Goal: Task Accomplishment & Management: Manage account settings

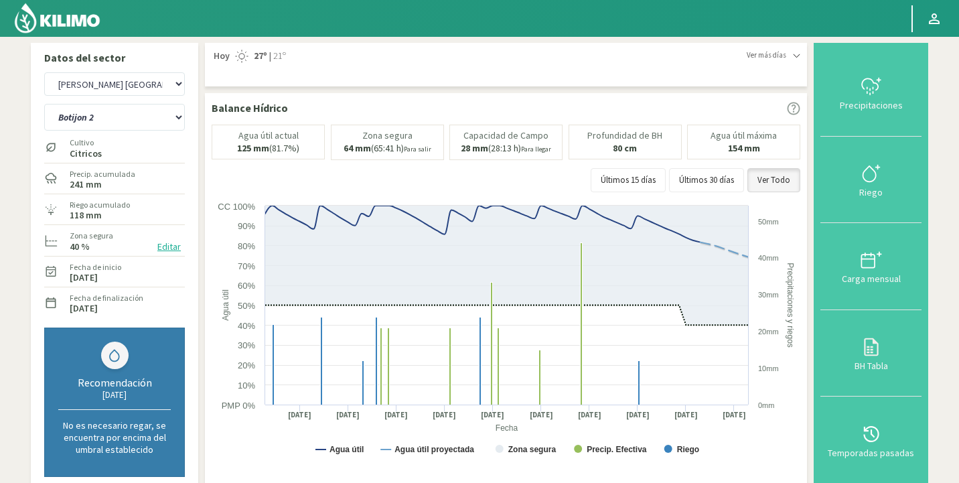
select select "5739: Object"
select select "96: Object"
click at [144, 80] on select "Agr. Huertos de Chocalan Agrícola [PERSON_NAME][GEOGRAPHIC_DATA] - IC Agrícola …" at bounding box center [114, 83] width 141 height 23
click at [44, 72] on select "Agr. Huertos de Chocalan Agrícola [PERSON_NAME][GEOGRAPHIC_DATA] - IC Agrícola …" at bounding box center [114, 83] width 141 height 23
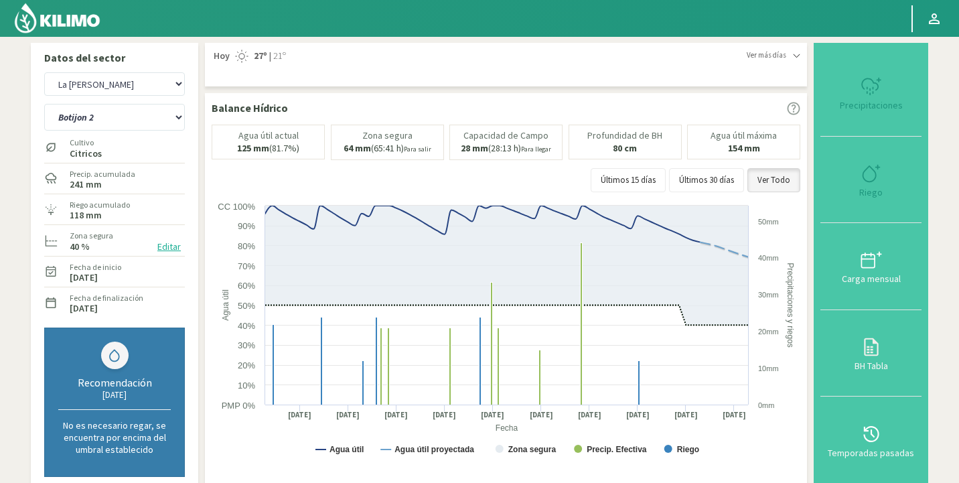
select select "6054: Object"
select select "108: Object"
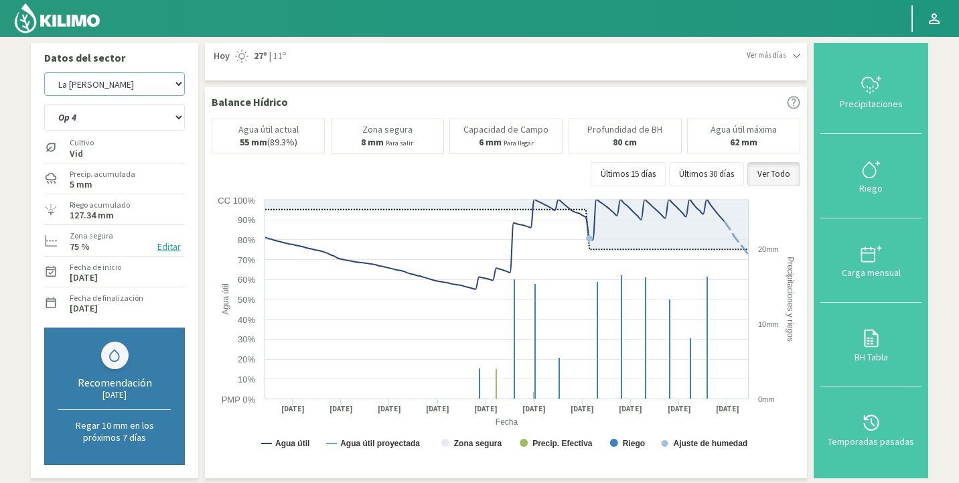
scroll to position [102, 0]
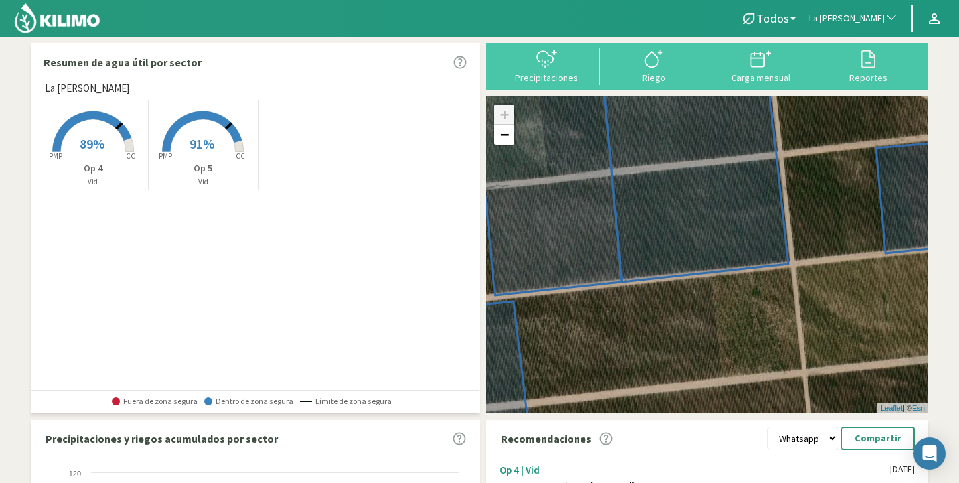
click at [857, 27] on button "La [PERSON_NAME]" at bounding box center [853, 18] width 102 height 29
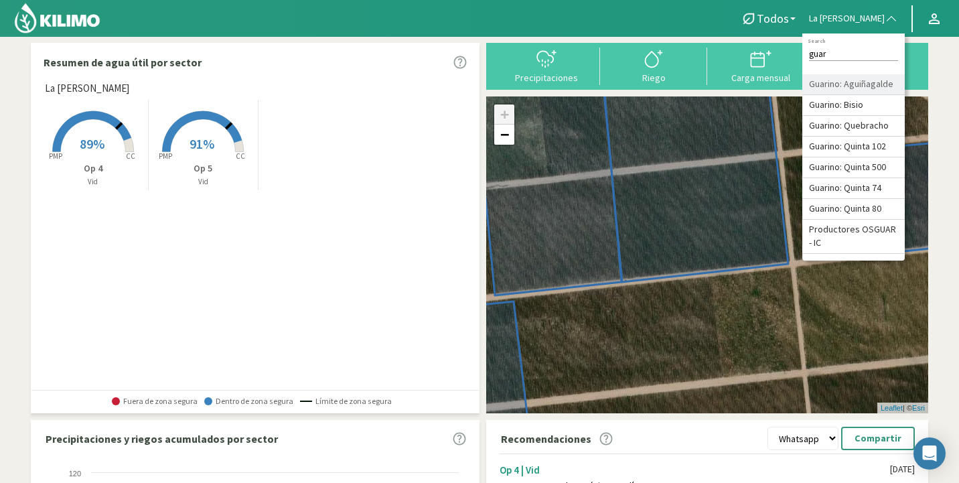
type input "guar"
click at [888, 79] on li "Guarino: Aguiñagalde" at bounding box center [853, 84] width 102 height 21
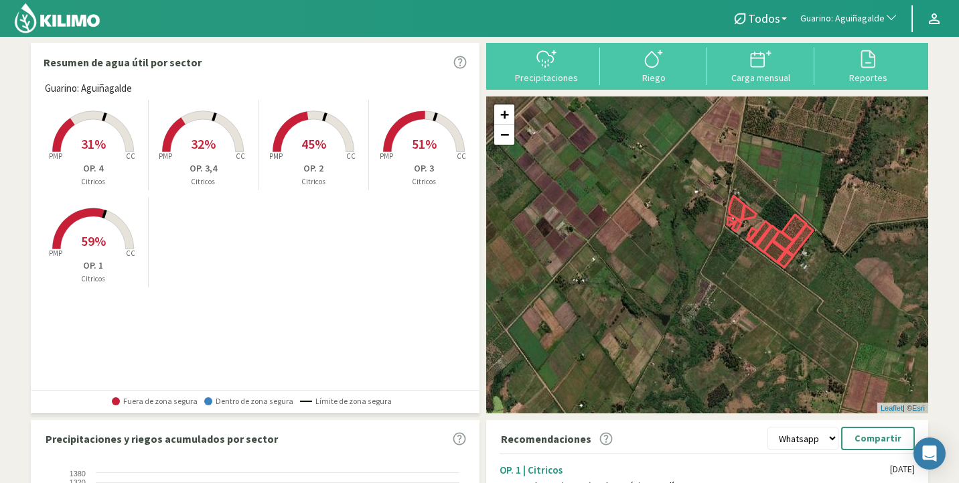
click at [396, 145] on rect at bounding box center [423, 153] width 107 height 107
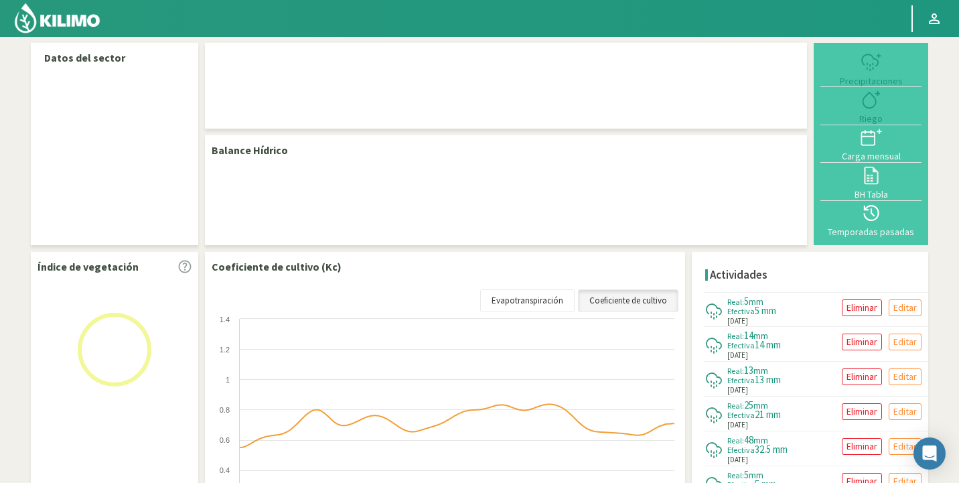
select select "123: Object"
select select "2: Object"
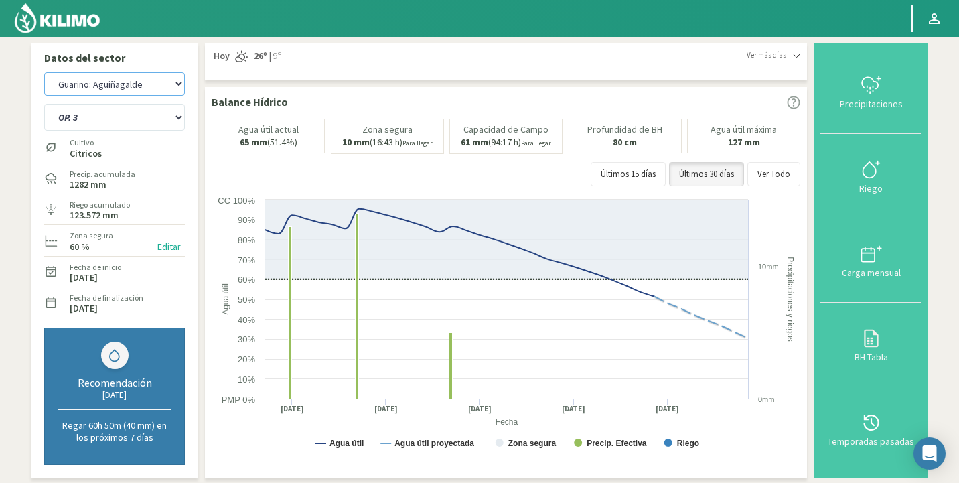
click at [88, 93] on select "Agr. Huertos de Chocalan Agrícola [PERSON_NAME][GEOGRAPHIC_DATA] - IC Agrícola …" at bounding box center [114, 83] width 141 height 23
click at [44, 72] on select "Agr. Huertos de Chocalan Agrícola [PERSON_NAME][GEOGRAPHIC_DATA] - IC Agrícola …" at bounding box center [114, 83] width 141 height 23
select select "423: Object"
select select "5: Object"
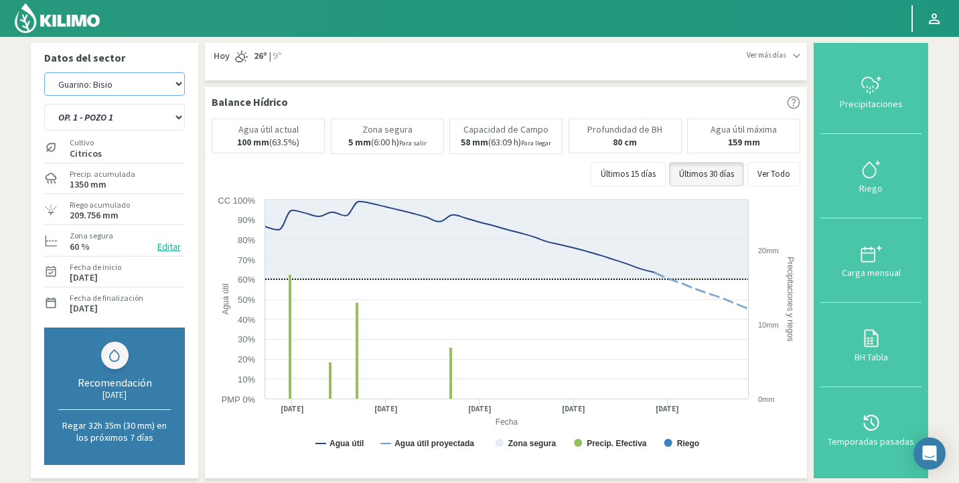
click at [82, 94] on select "Agr. Huertos de Chocalan Agrícola [PERSON_NAME][GEOGRAPHIC_DATA] - IC Agrícola …" at bounding box center [114, 83] width 141 height 23
click at [44, 72] on select "Agr. Huertos de Chocalan Agrícola [PERSON_NAME][GEOGRAPHIC_DATA] - IC Agrícola …" at bounding box center [114, 83] width 141 height 23
select select "747: Object"
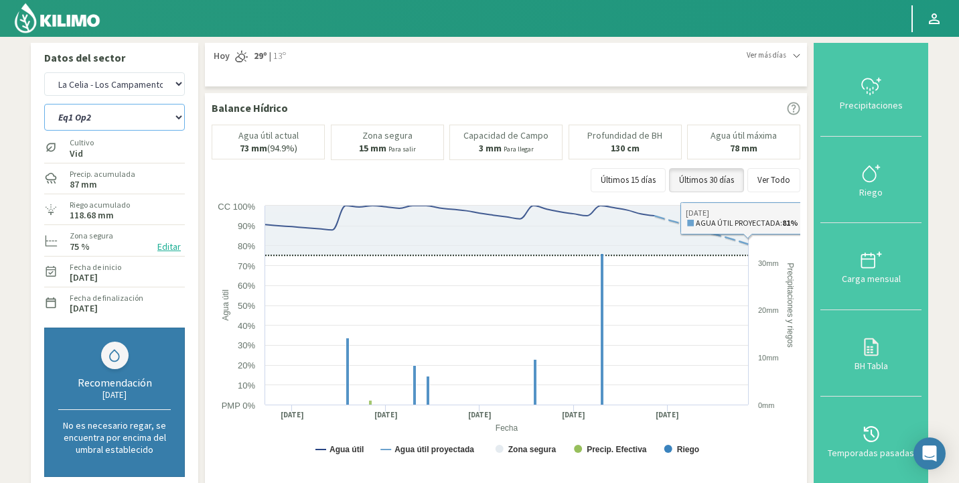
click at [102, 119] on select "Eq1 Op2 Eq2 Op1" at bounding box center [114, 117] width 141 height 27
click at [44, 104] on select "Eq1 Op2 Eq2 Op1" at bounding box center [114, 117] width 141 height 27
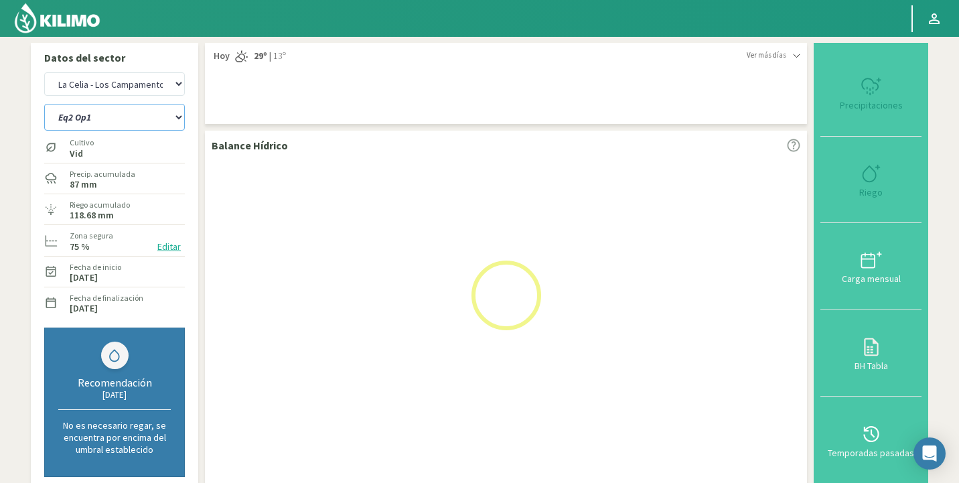
select select "13: Object"
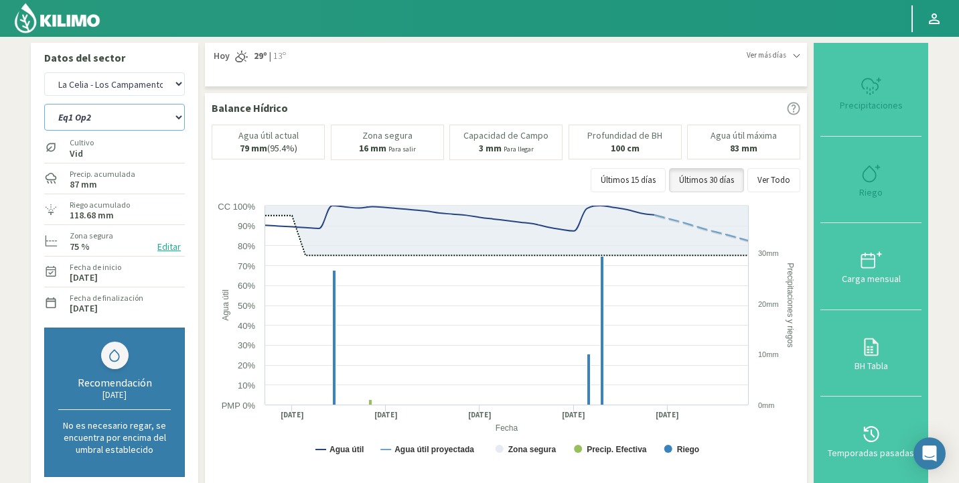
select select "1046: Object"
select select "16: Object"
click at [159, 78] on select "Agr. Huertos de Chocalan Agrícola [PERSON_NAME][GEOGRAPHIC_DATA] - IC Agrícola …" at bounding box center [114, 83] width 141 height 23
click at [44, 72] on select "Agr. Huertos de Chocalan Agrícola [PERSON_NAME][GEOGRAPHIC_DATA] - IC Agrícola …" at bounding box center [114, 83] width 141 height 23
select select "1371: Object"
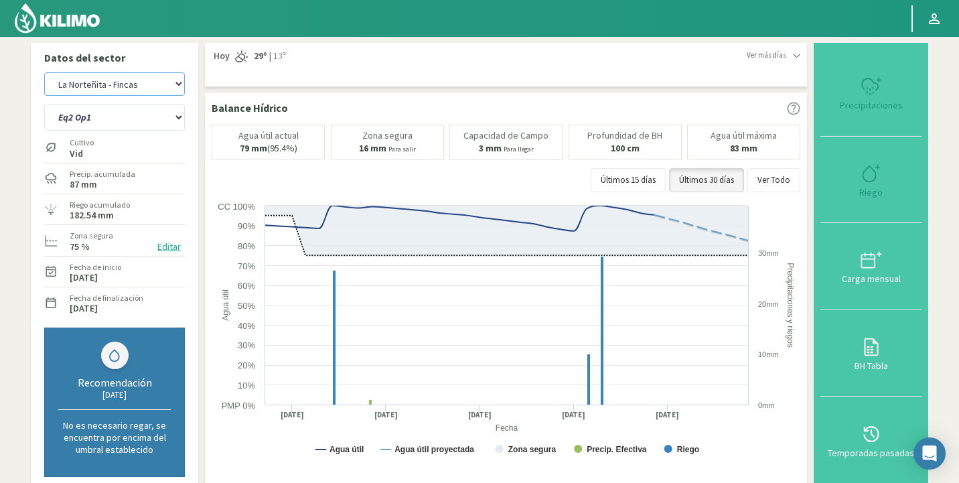
select select "17: Object"
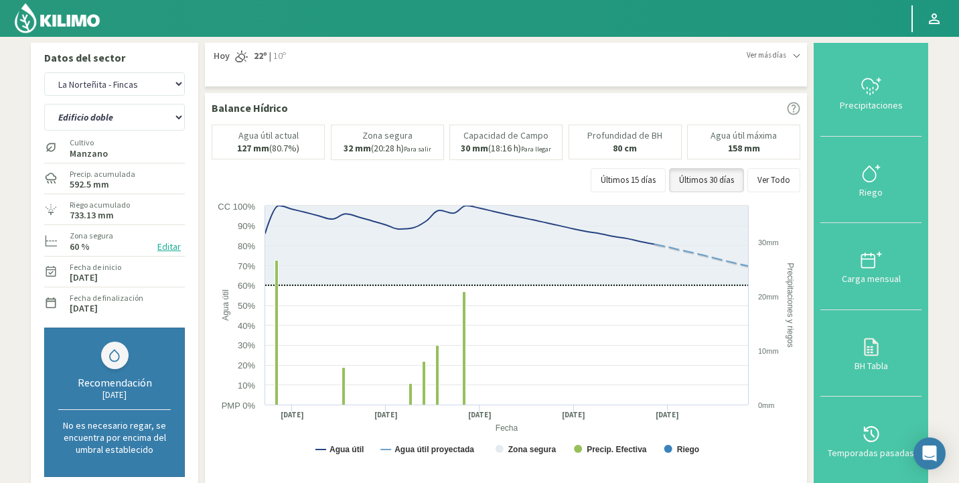
click at [159, 246] on button "Editar" at bounding box center [168, 246] width 31 height 15
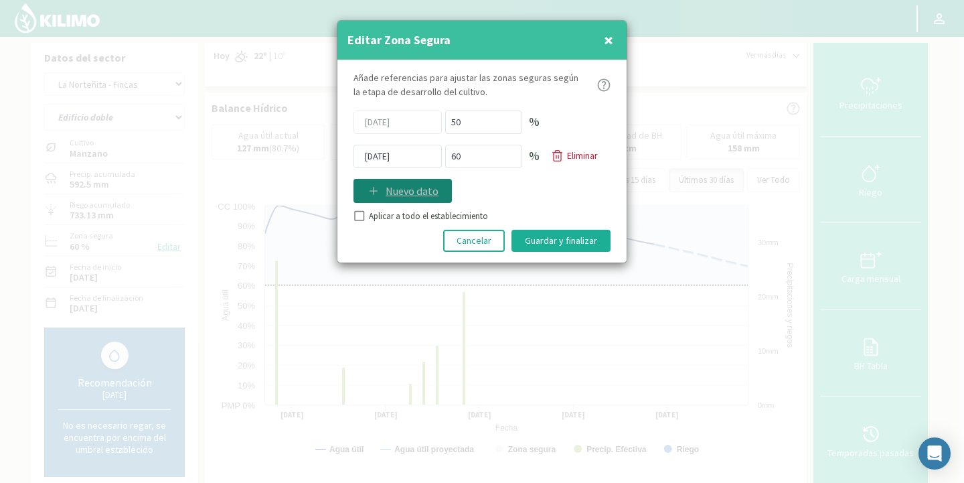
click at [404, 187] on p "Nuevo dato" at bounding box center [412, 191] width 53 height 16
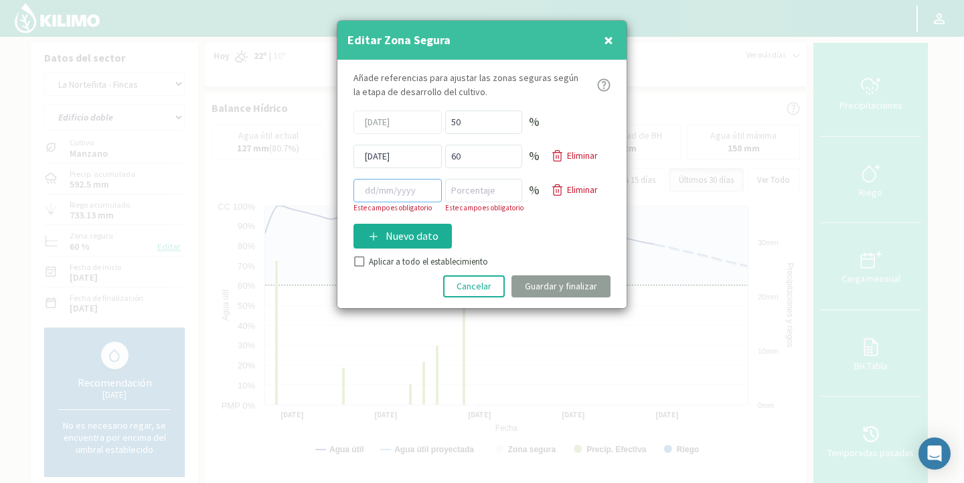
click at [400, 197] on input at bounding box center [398, 190] width 88 height 23
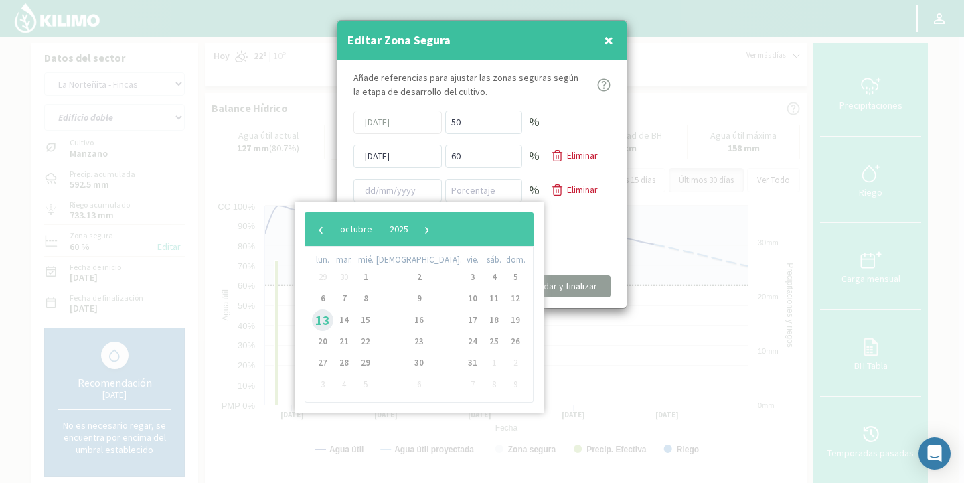
click at [328, 315] on span "13" at bounding box center [322, 319] width 21 height 21
type input "[DATE]"
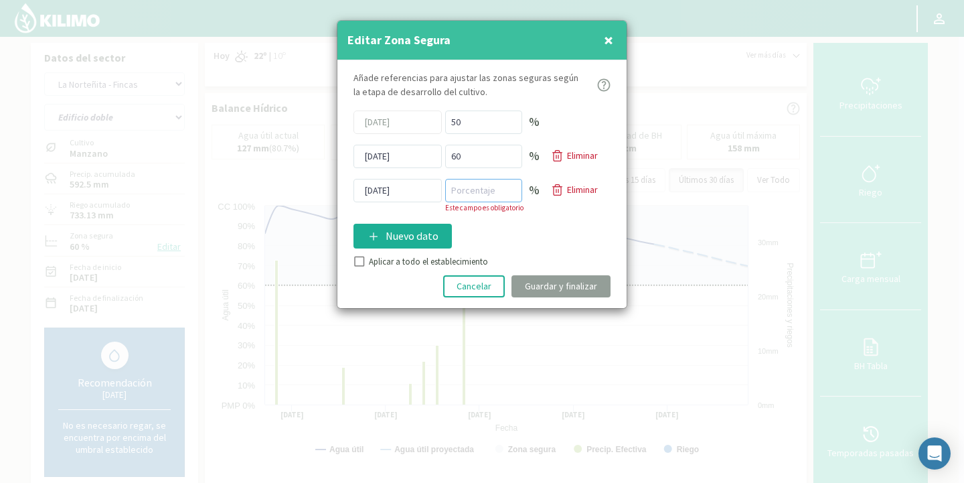
click at [481, 197] on input "number" at bounding box center [483, 190] width 77 height 23
type input "50"
click at [364, 260] on div "Añade referencias para ajustar las zonas seguras según la etapa de desarrollo d…" at bounding box center [481, 184] width 289 height 248
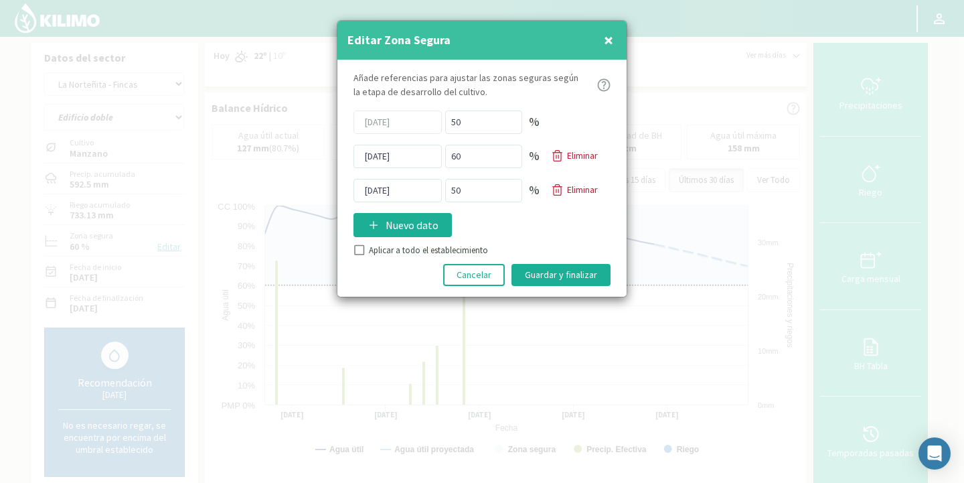
click at [361, 254] on input "Aplicar a todo el establecimiento" at bounding box center [358, 251] width 13 height 13
checkbox input "true"
click at [538, 270] on button "Guardar y finalizar" at bounding box center [561, 275] width 99 height 22
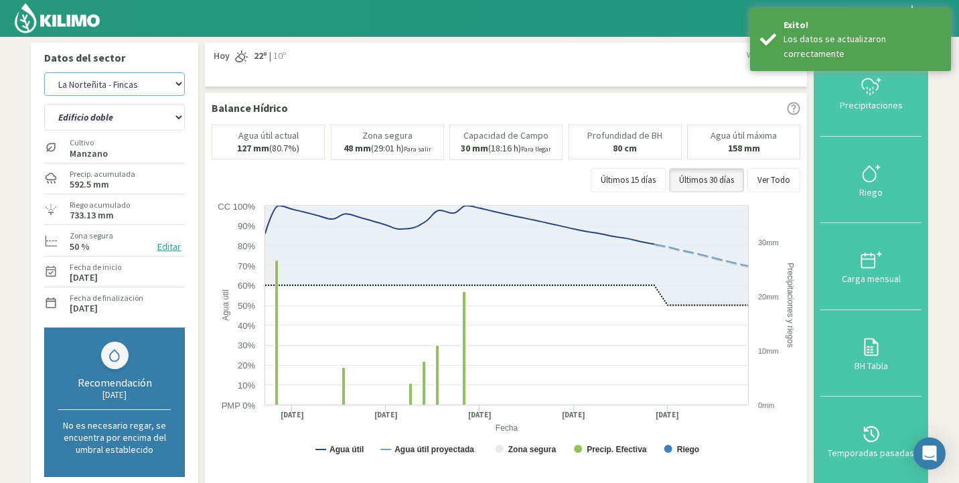
click at [100, 86] on select "Agr. Huertos de Chocalan Agrícola [PERSON_NAME][GEOGRAPHIC_DATA] - IC Agrícola …" at bounding box center [114, 83] width 141 height 23
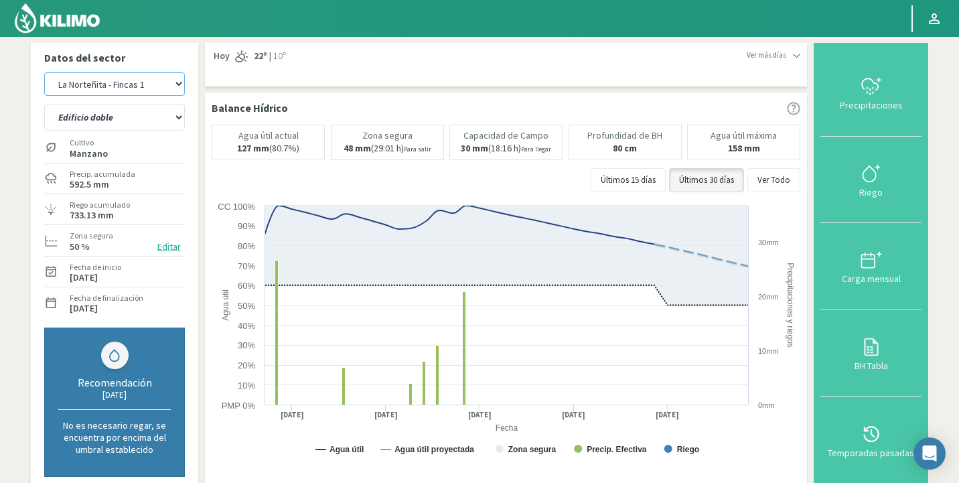
click at [44, 72] on select "Agr. Huertos de Chocalan Agrícola [PERSON_NAME][GEOGRAPHIC_DATA] - IC Agrícola …" at bounding box center [114, 83] width 141 height 23
select select "1671: Object"
select select "21: Object"
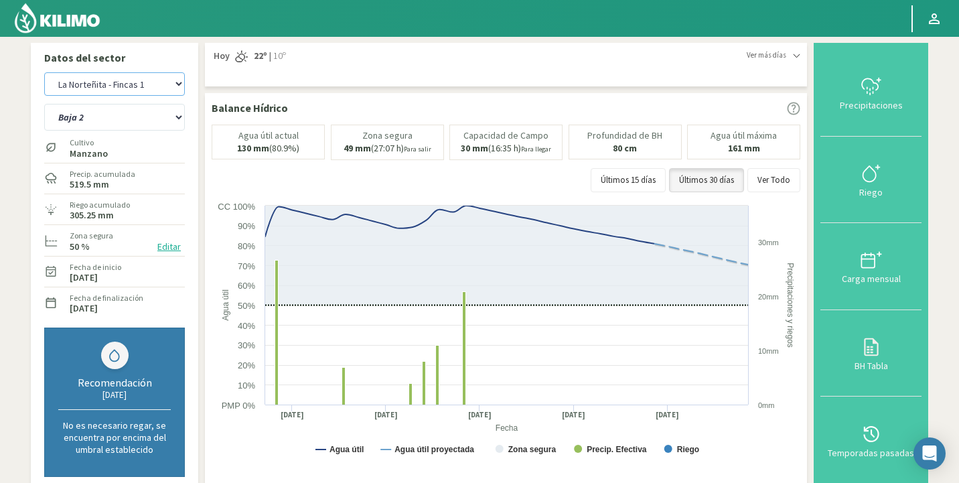
click at [115, 84] on select "Agr. Huertos de Chocalan Agrícola [PERSON_NAME][GEOGRAPHIC_DATA] - IC Agrícola …" at bounding box center [114, 83] width 141 height 23
click at [44, 72] on select "Agr. Huertos de Chocalan Agrícola [PERSON_NAME][GEOGRAPHIC_DATA] - IC Agrícola …" at bounding box center [114, 83] width 141 height 23
select select "1972: Object"
select select "26: Object"
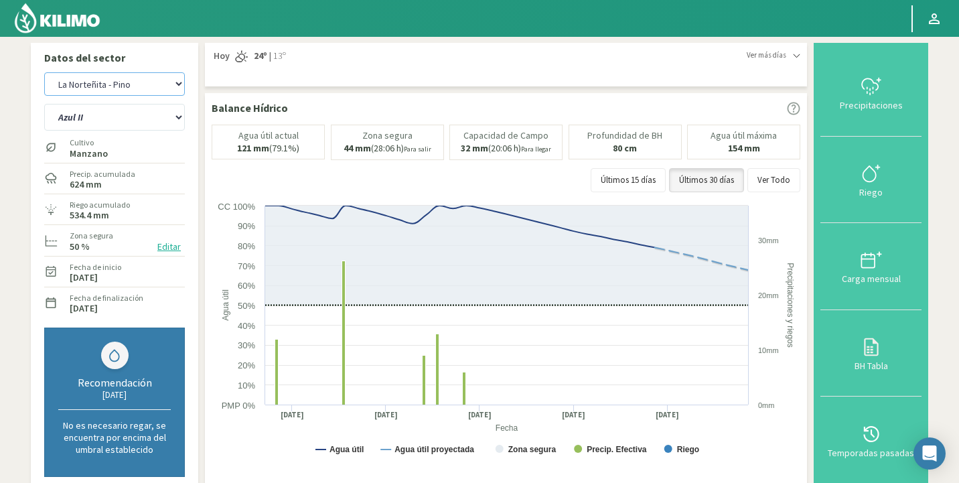
click at [143, 80] on select "Agr. Huertos de Chocalan Agrícola [PERSON_NAME][GEOGRAPHIC_DATA] - IC Agrícola …" at bounding box center [114, 83] width 141 height 23
click at [44, 72] on select "Agr. Huertos de Chocalan Agrícola [PERSON_NAME][GEOGRAPHIC_DATA] - IC Agrícola …" at bounding box center [114, 83] width 141 height 23
select select "2270: Object"
select select "30: Object"
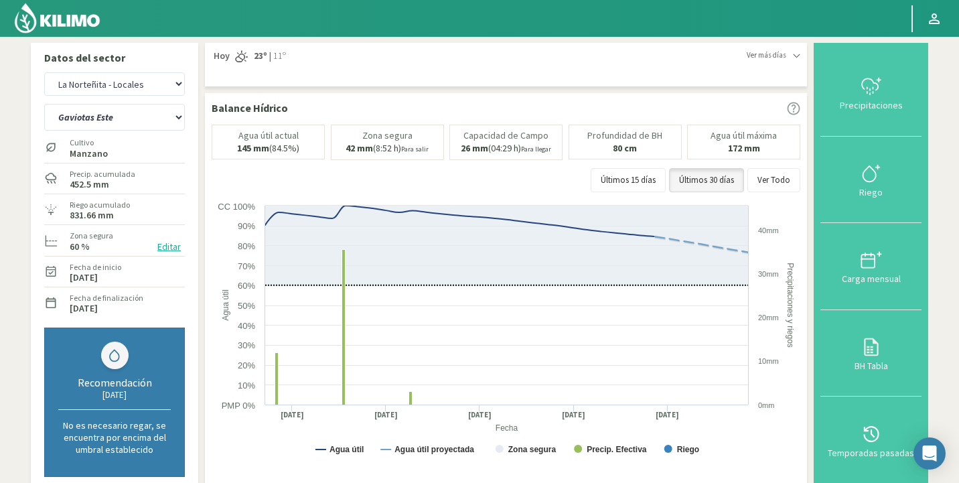
click at [167, 247] on button "Editar" at bounding box center [168, 246] width 31 height 15
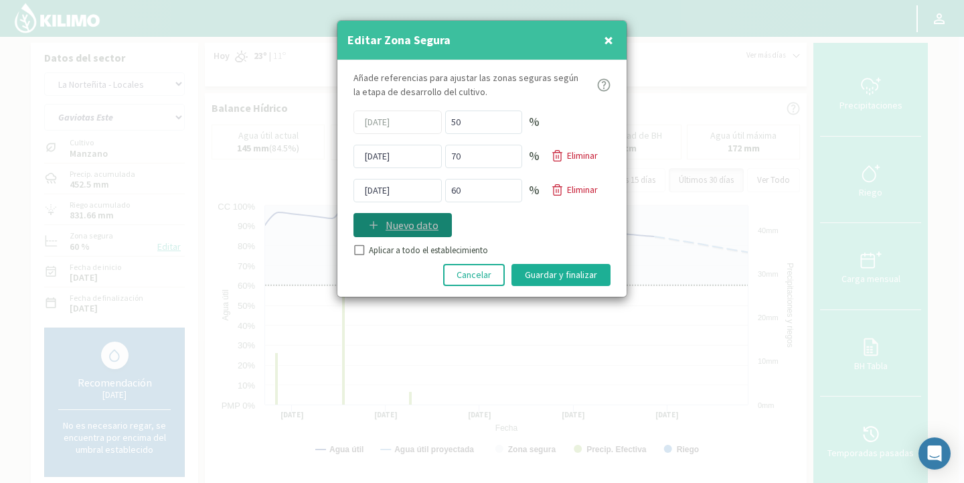
click at [423, 229] on p "Nuevo dato" at bounding box center [412, 225] width 53 height 16
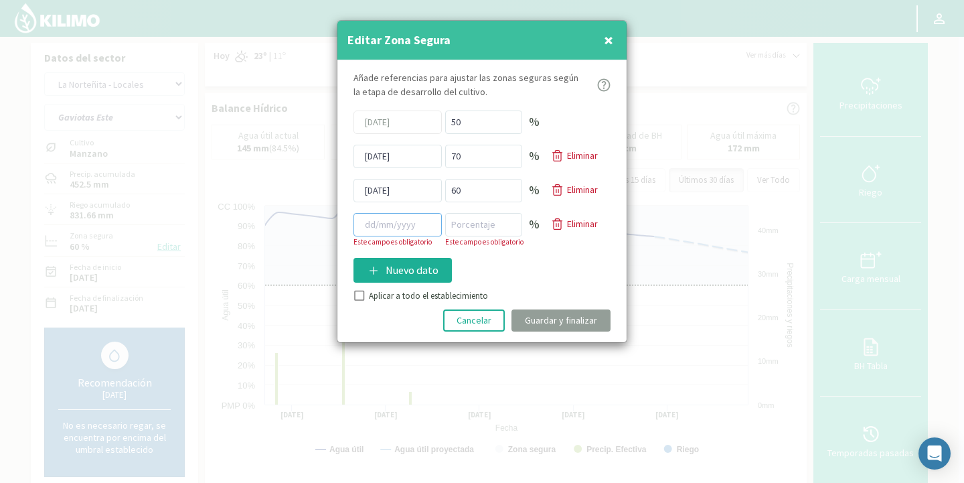
click at [410, 220] on input at bounding box center [398, 224] width 88 height 23
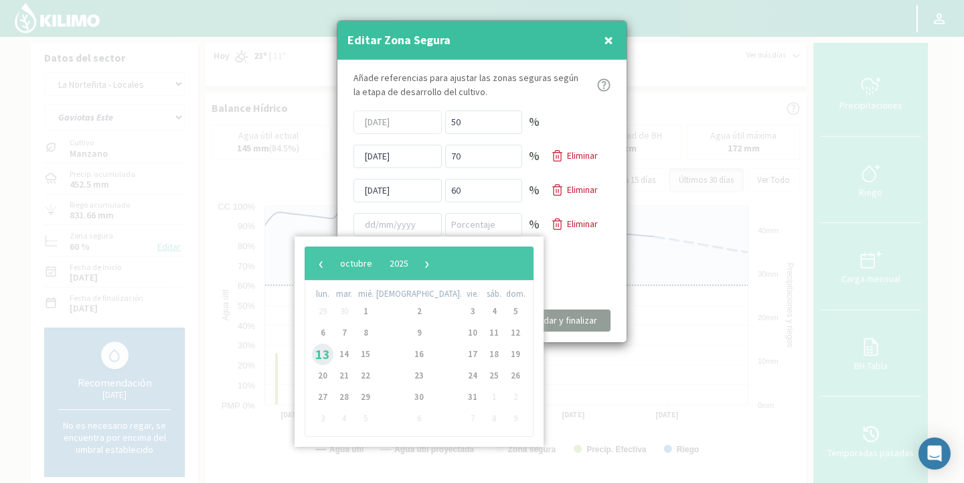
click at [319, 354] on span "13" at bounding box center [322, 354] width 21 height 21
type input "[DATE]"
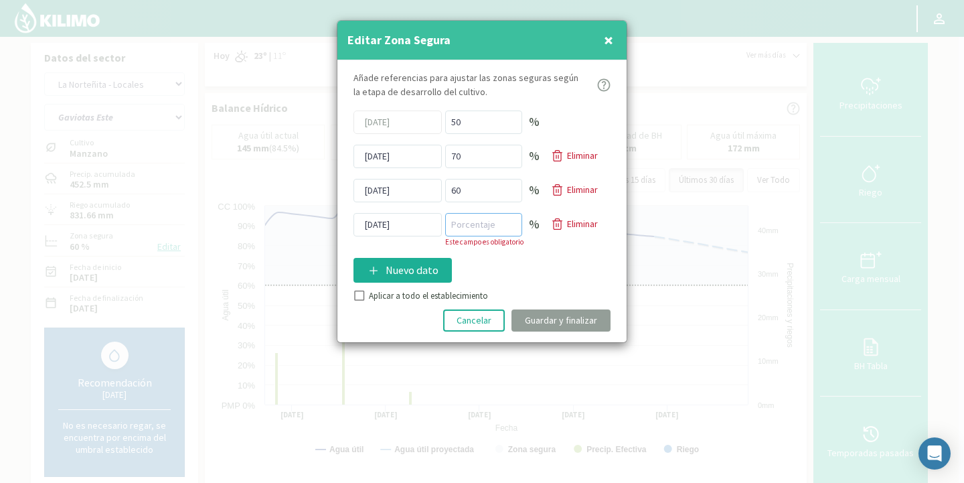
click at [457, 230] on input "number" at bounding box center [483, 224] width 77 height 23
type input "50"
click at [362, 296] on div "Añade referencias para ajustar las zonas seguras según la etapa de desarrollo d…" at bounding box center [481, 201] width 289 height 282
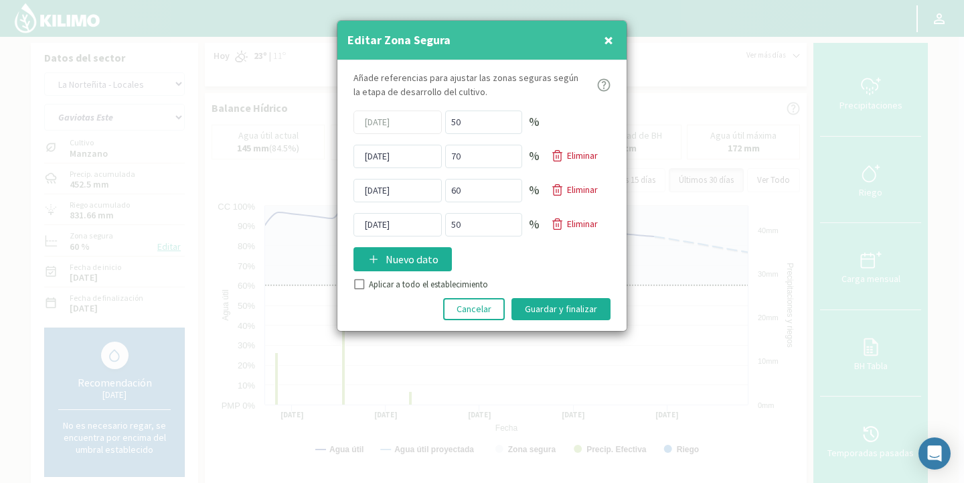
click at [355, 281] on input "Aplicar a todo el establecimiento" at bounding box center [358, 285] width 13 height 13
checkbox input "true"
click at [527, 309] on button "Guardar y finalizar" at bounding box center [561, 309] width 99 height 22
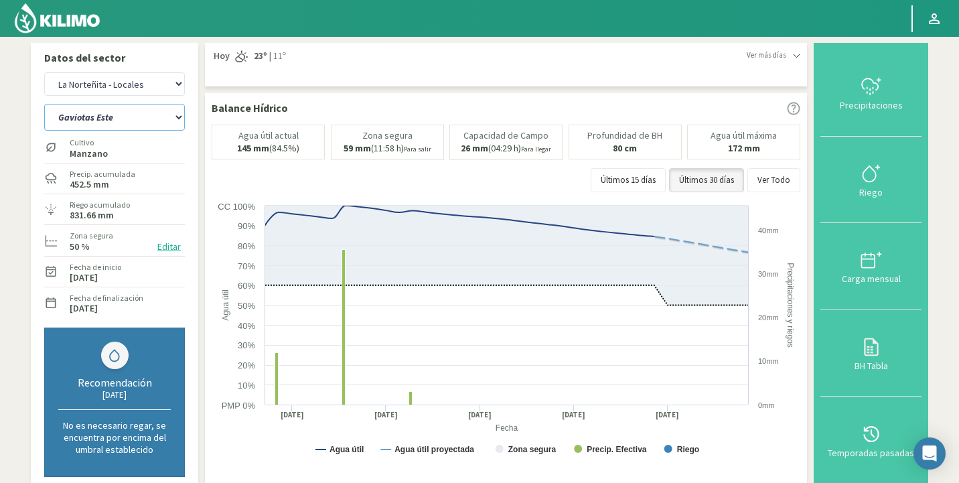
click at [114, 123] on select "Gaviotas Este Gaviotas Oeste [GEOGRAPHIC_DATA]" at bounding box center [114, 117] width 141 height 27
click at [44, 104] on select "Gaviotas Este Gaviotas Oeste [GEOGRAPHIC_DATA]" at bounding box center [114, 117] width 141 height 27
click at [124, 91] on select "Agr. Huertos de Chocalan Agrícola [PERSON_NAME][GEOGRAPHIC_DATA] - IC Agrícola …" at bounding box center [114, 83] width 141 height 23
click at [131, 86] on select "Agr. Huertos de Chocalan Agrícola [PERSON_NAME][GEOGRAPHIC_DATA] - IC Agrícola …" at bounding box center [114, 83] width 141 height 23
click at [44, 72] on select "Agr. Huertos de Chocalan Agrícola [PERSON_NAME][GEOGRAPHIC_DATA] - IC Agrícola …" at bounding box center [114, 83] width 141 height 23
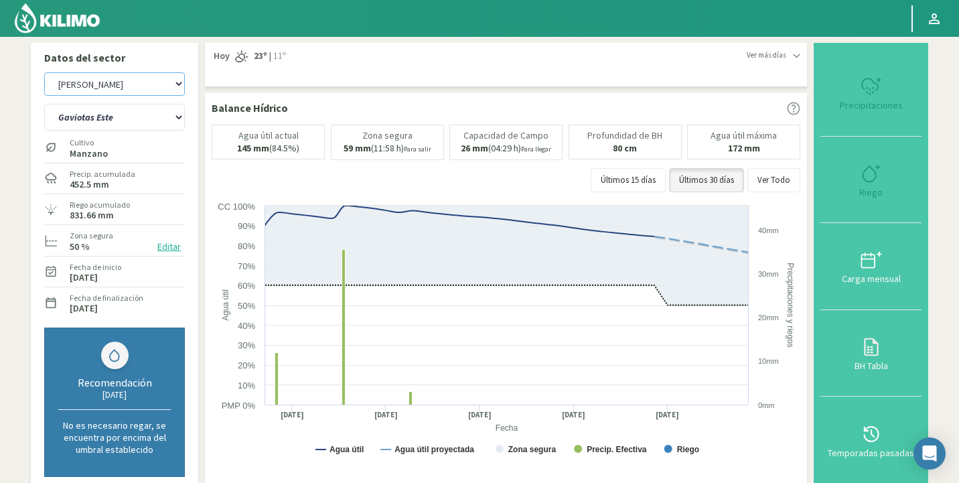
select select "2687: Object"
select select "34: Object"
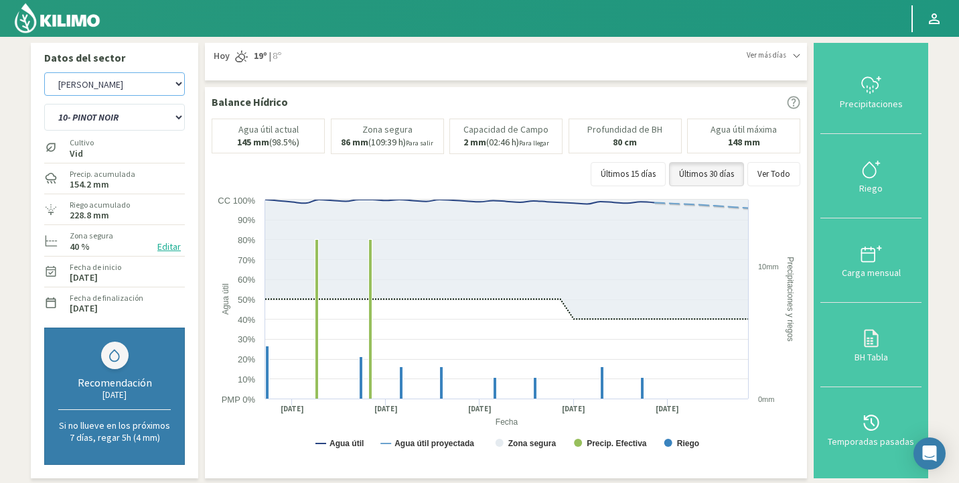
click at [149, 83] on select "Agr. Huertos de Chocalan Agrícola [PERSON_NAME][GEOGRAPHIC_DATA] - IC Agrícola …" at bounding box center [114, 83] width 141 height 23
click at [90, 80] on select "Agr. Huertos de Chocalan Agrícola [PERSON_NAME][GEOGRAPHIC_DATA] - IC Agrícola …" at bounding box center [114, 83] width 141 height 23
click at [44, 72] on select "Agr. Huertos de Chocalan Agrícola [PERSON_NAME][GEOGRAPHIC_DATA] - IC Agrícola …" at bounding box center [114, 83] width 141 height 23
select select "2887: Object"
select select "51: Object"
